Goal: Task Accomplishment & Management: Manage account settings

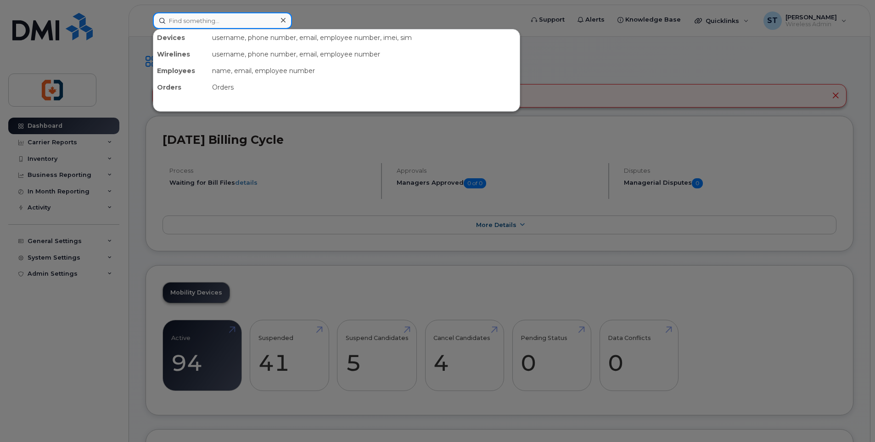
click at [216, 19] on input at bounding box center [222, 20] width 139 height 17
paste input "7785332909"
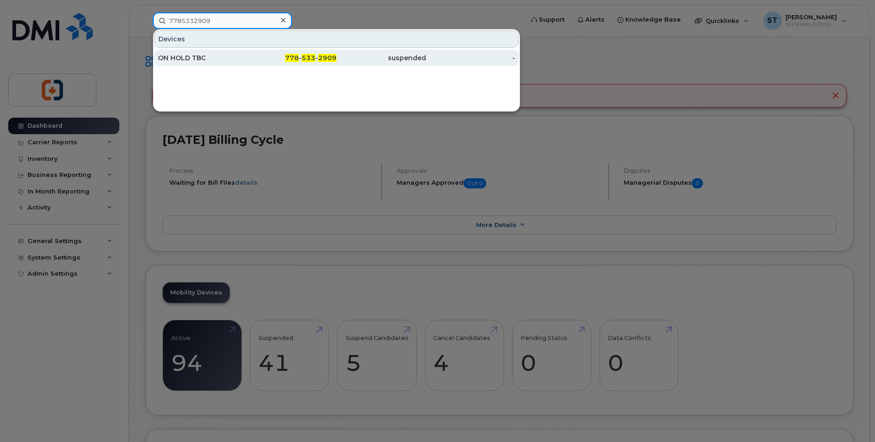
type input "7785332909"
click at [252, 62] on div "778 - 533 - 2909" at bounding box center [292, 57] width 90 height 9
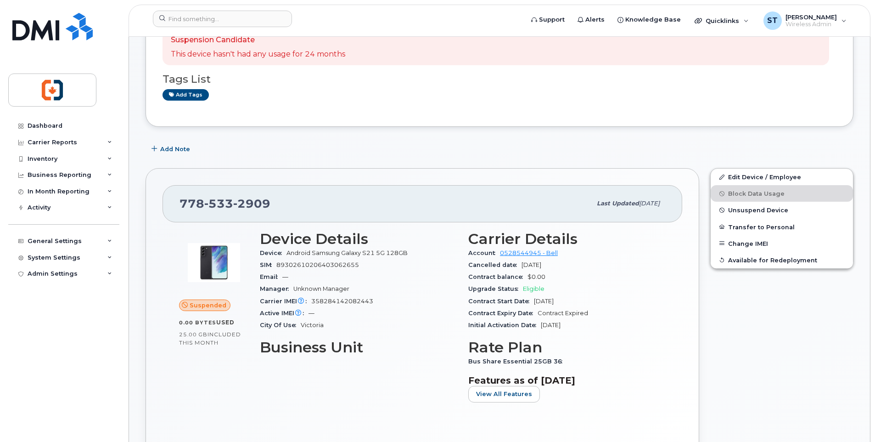
scroll to position [138, 0]
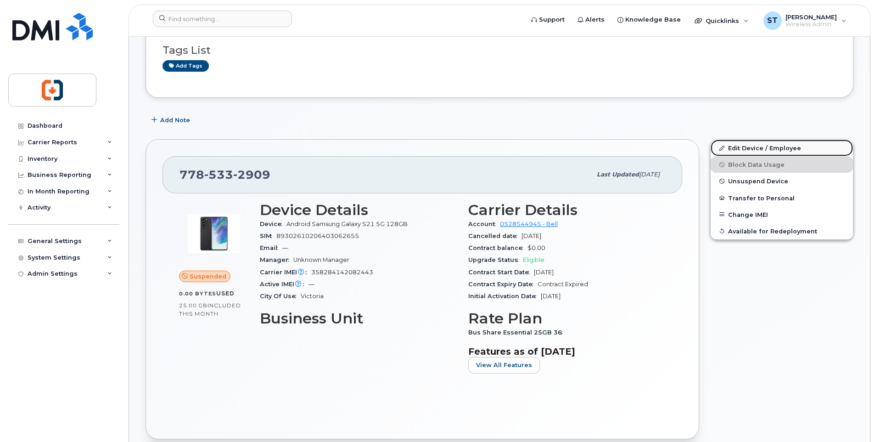
click at [734, 150] on link "Edit Device / Employee" at bounding box center [782, 148] width 142 height 17
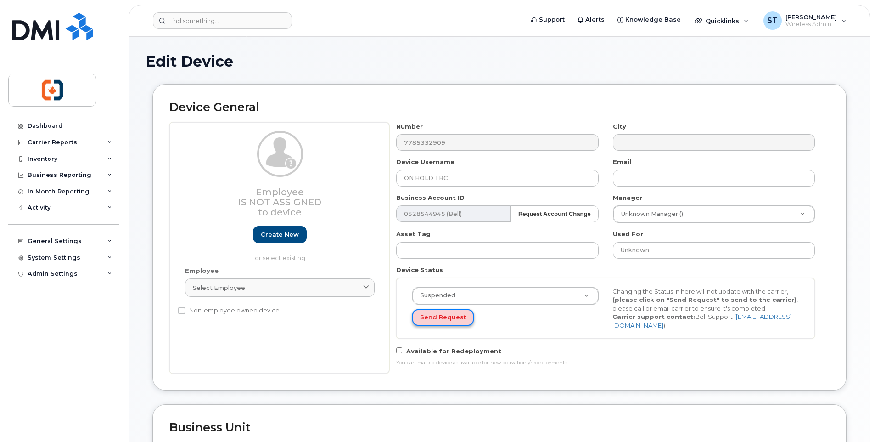
click at [429, 318] on button "Send Request" at bounding box center [443, 317] width 62 height 17
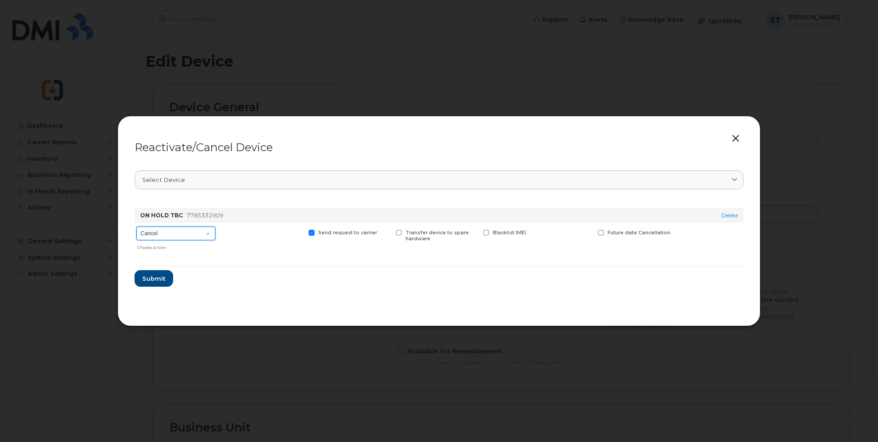
click at [184, 235] on select "Cancel Suspend - Extend Suspension Reactivate" at bounding box center [175, 233] width 79 height 14
click at [136, 226] on select "Cancel Suspend - Extend Suspension Reactivate" at bounding box center [175, 233] width 79 height 14
click at [153, 281] on span "Submit" at bounding box center [153, 278] width 23 height 9
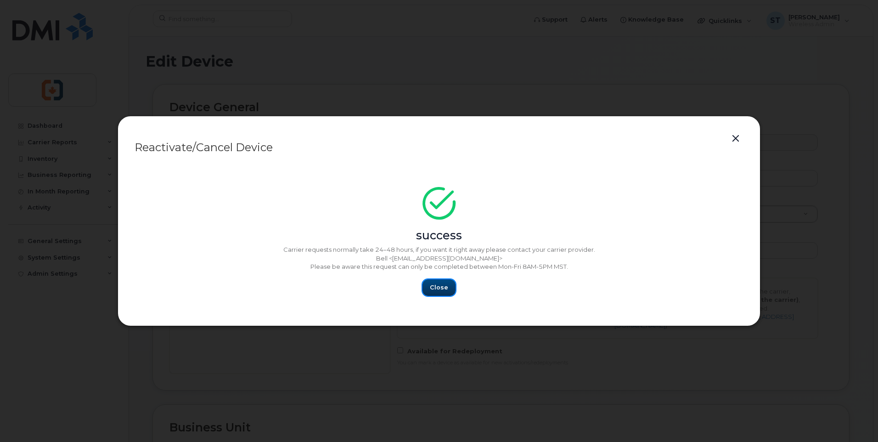
click at [445, 286] on span "Close" at bounding box center [439, 287] width 18 height 9
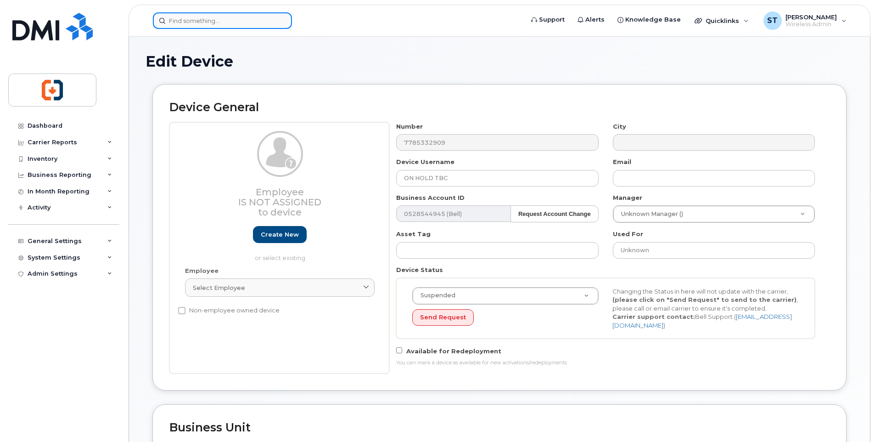
click at [220, 24] on input at bounding box center [222, 20] width 139 height 17
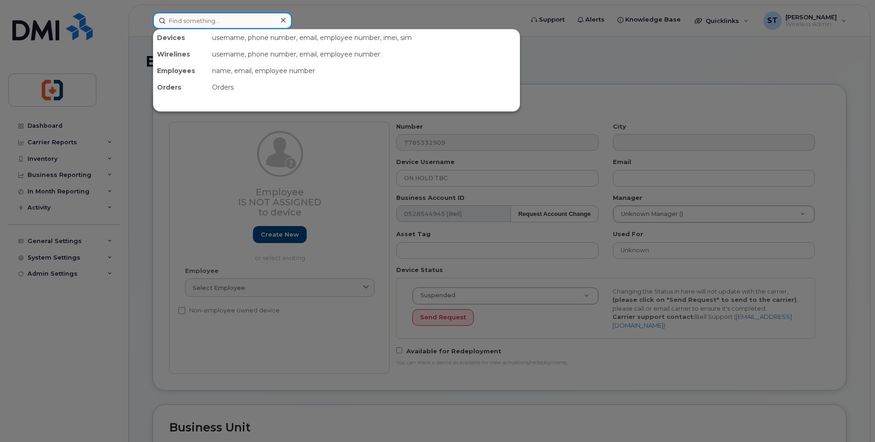
paste input "WFP Saltair"
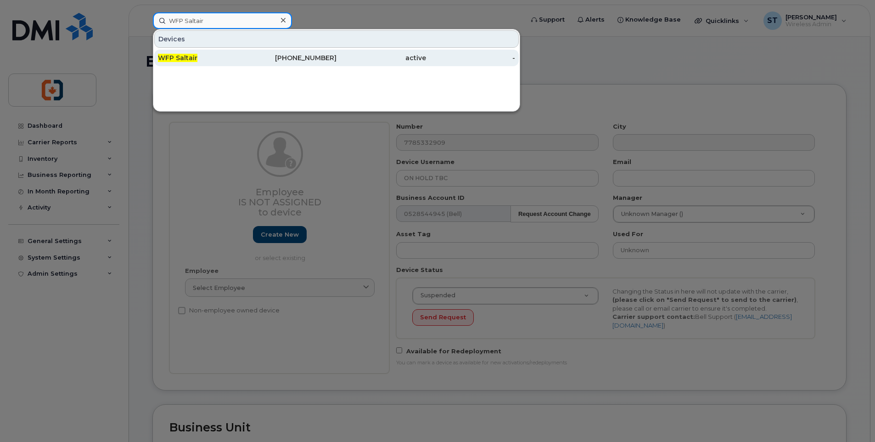
type input "WFP Saltair"
click at [244, 60] on div "WFP Saltair" at bounding box center [203, 57] width 90 height 9
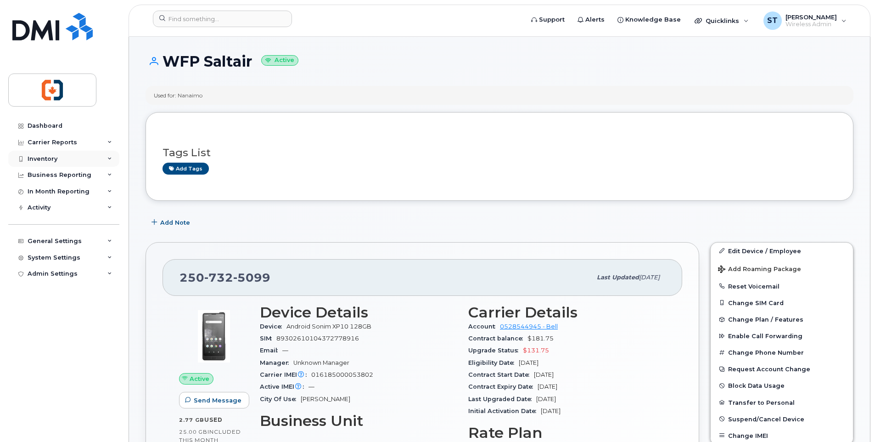
click at [43, 159] on div "Inventory" at bounding box center [43, 158] width 30 height 7
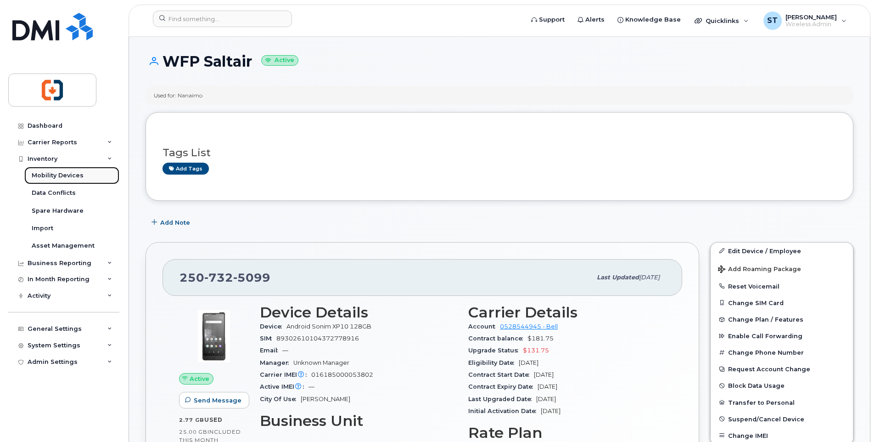
click at [49, 178] on div "Mobility Devices" at bounding box center [58, 175] width 52 height 8
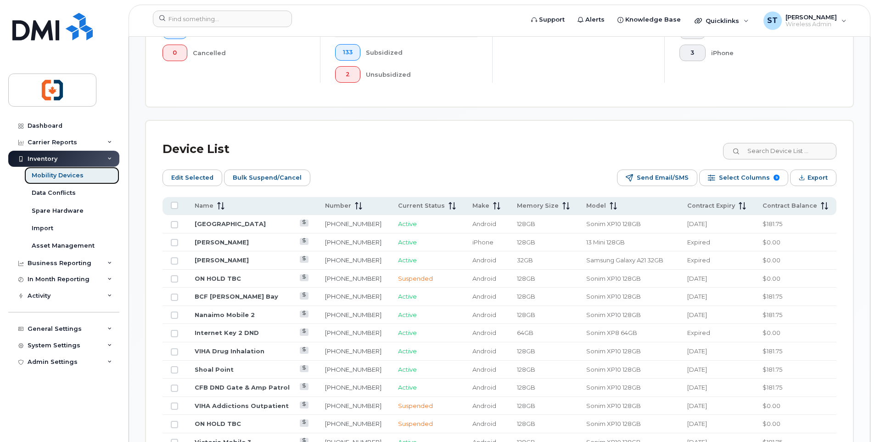
scroll to position [367, 0]
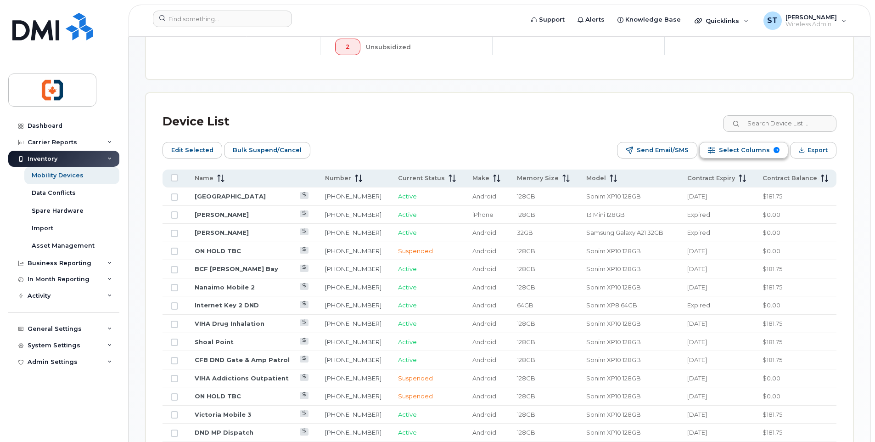
click at [747, 150] on span "Select Columns" at bounding box center [744, 150] width 51 height 14
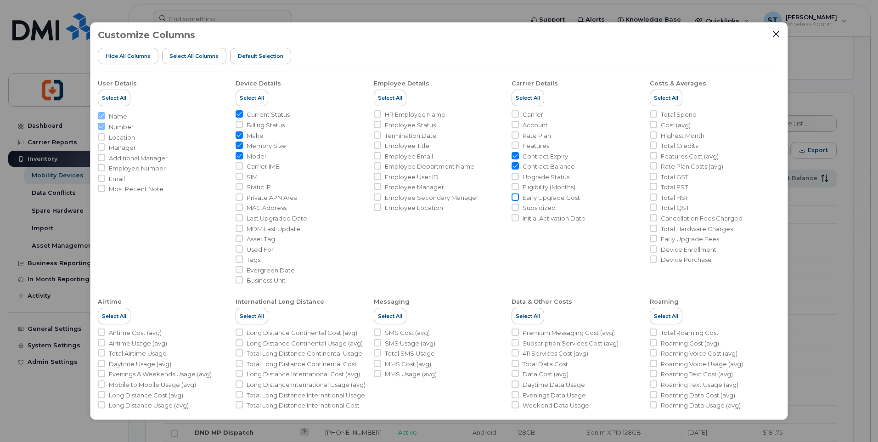
click at [515, 198] on input "Early Upgrade Cost" at bounding box center [514, 196] width 7 height 7
checkbox input "true"
click at [779, 34] on icon "Close" at bounding box center [775, 33] width 7 height 7
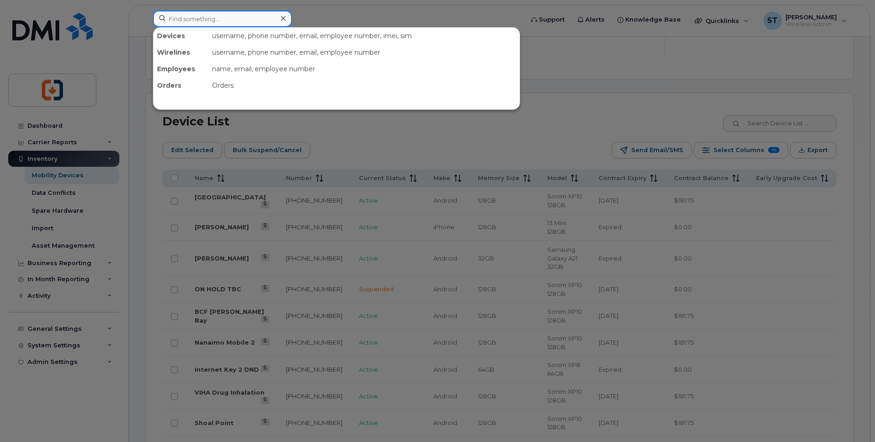
click at [205, 19] on input at bounding box center [222, 19] width 139 height 17
paste input "778-676-1193"
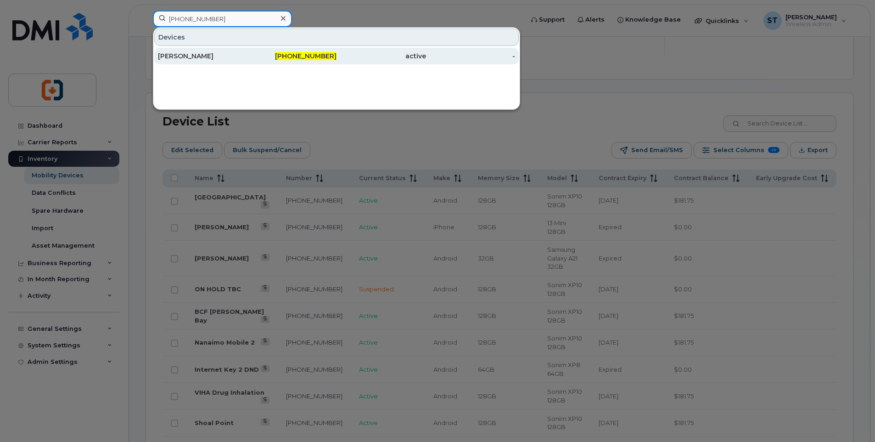
type input "778-676-1193"
click at [289, 60] on span "778-676-1193" at bounding box center [306, 56] width 62 height 8
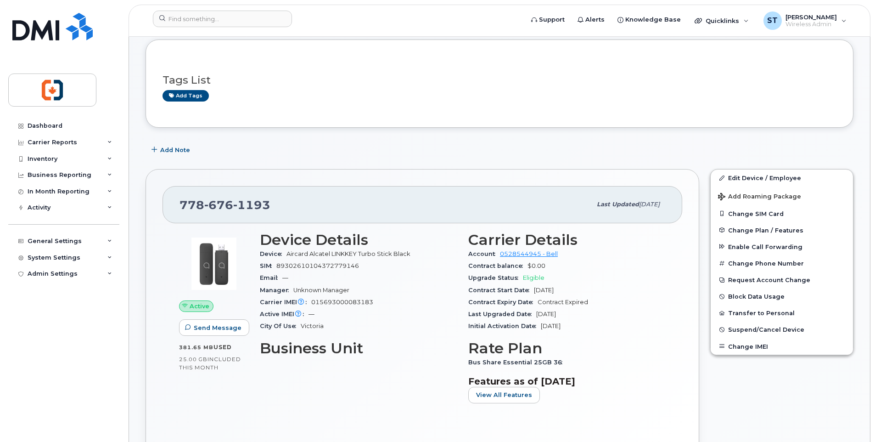
scroll to position [46, 0]
click at [767, 232] on span "Change Plan / Features" at bounding box center [765, 230] width 75 height 7
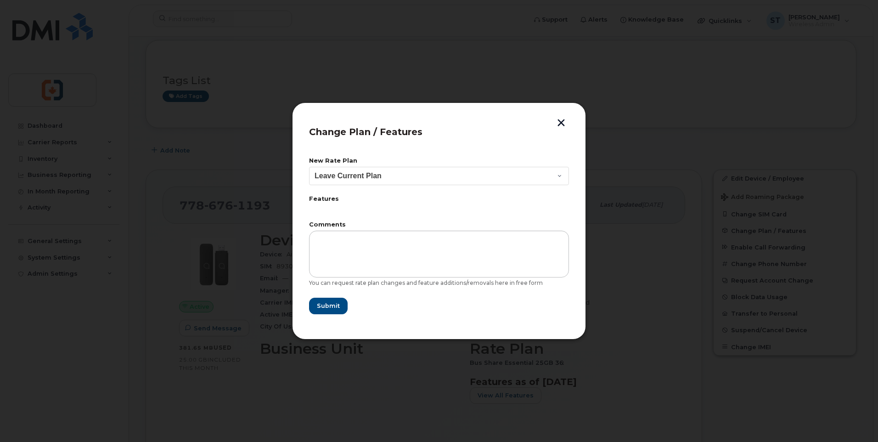
click at [560, 121] on button "button" at bounding box center [561, 124] width 14 height 10
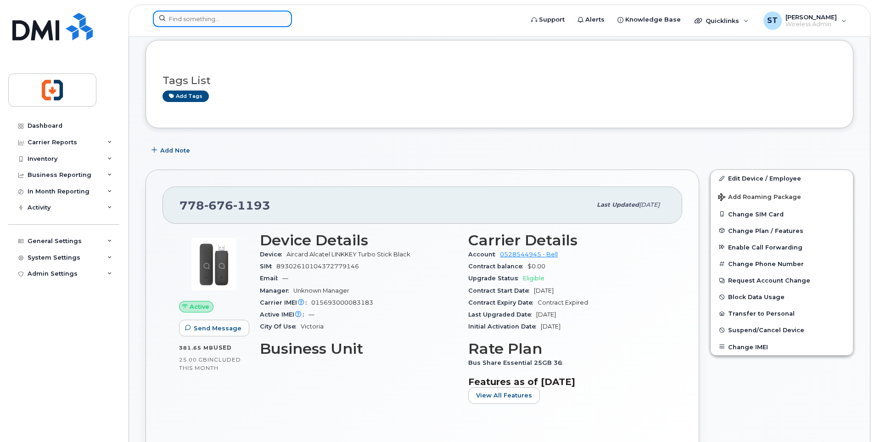
click at [238, 20] on input at bounding box center [222, 19] width 139 height 17
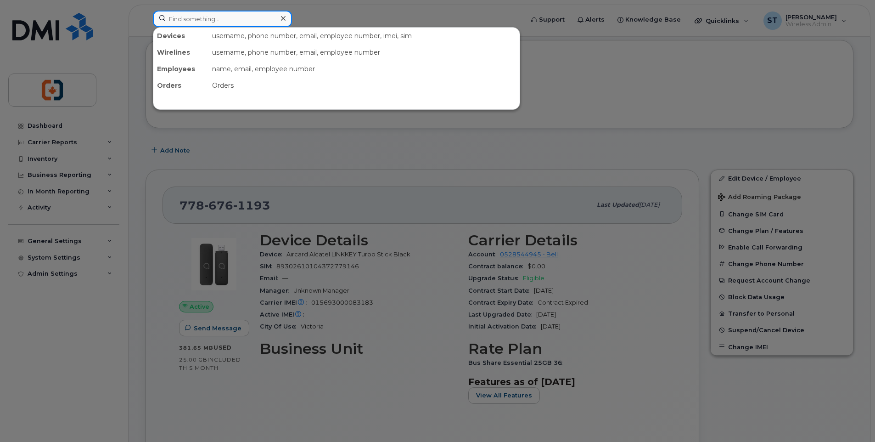
paste input "236-464-7034"
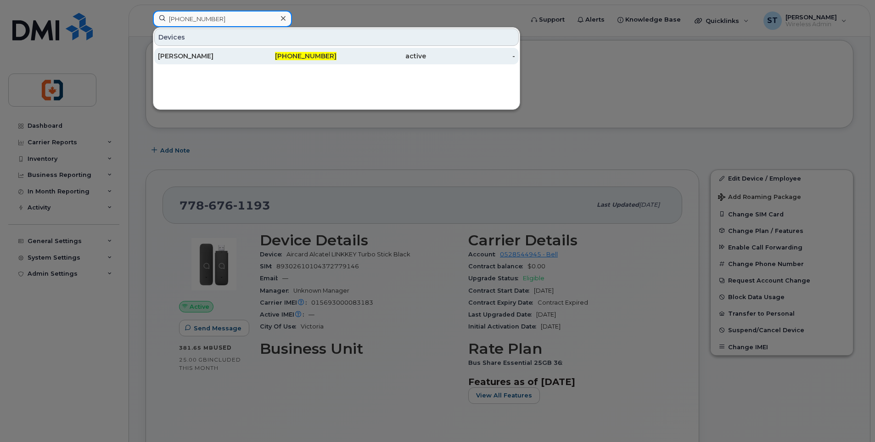
type input "236-464-7034"
click at [274, 56] on div "236-464-7034" at bounding box center [292, 55] width 90 height 9
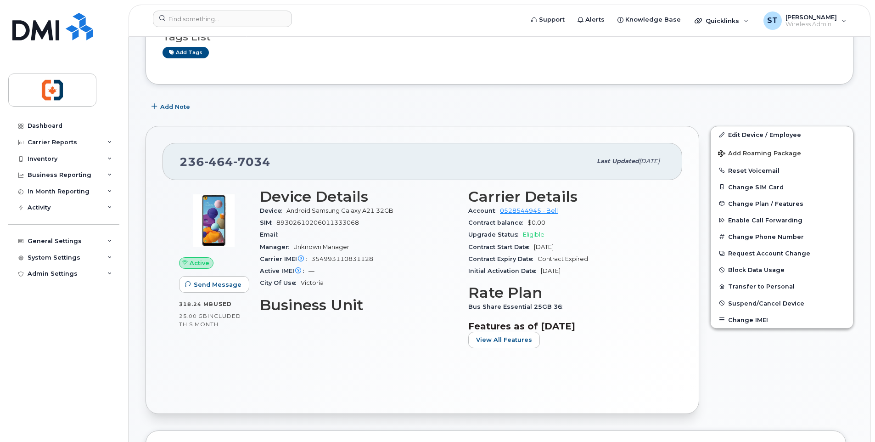
scroll to position [92, 0]
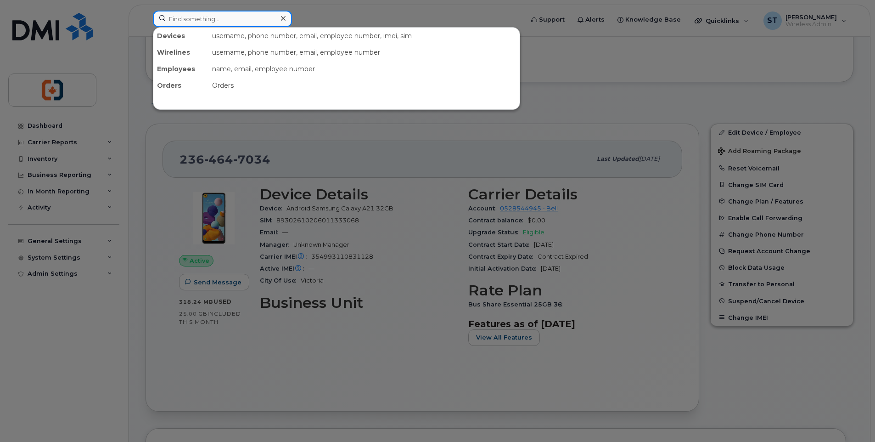
click at [235, 19] on input at bounding box center [222, 19] width 139 height 17
paste input "[PHONE_NUMBER]"
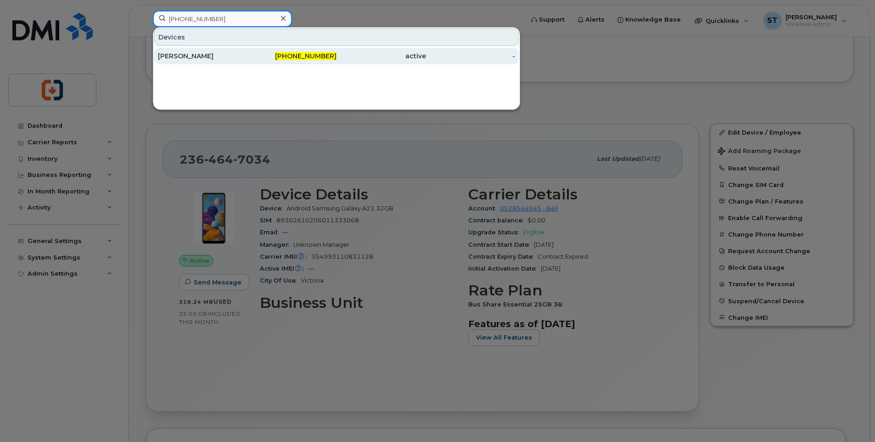
type input "[PHONE_NUMBER]"
click at [281, 58] on div "[PHONE_NUMBER]" at bounding box center [292, 55] width 90 height 9
